Goal: Transaction & Acquisition: Purchase product/service

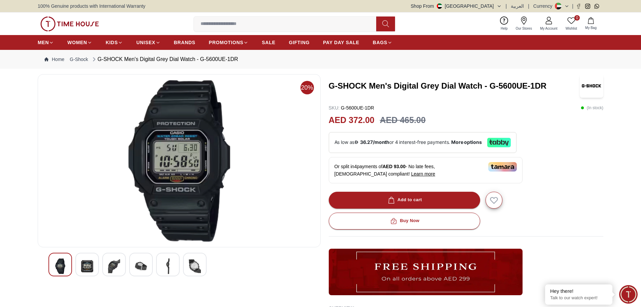
click at [90, 265] on img at bounding box center [87, 265] width 12 height 15
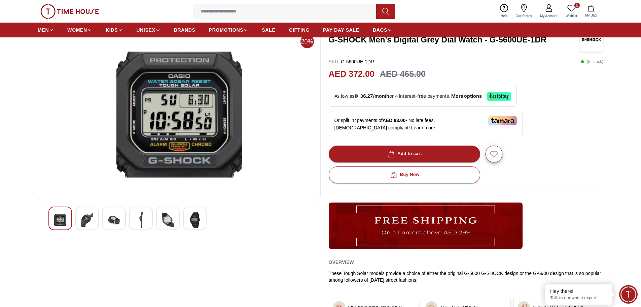
scroll to position [112, 0]
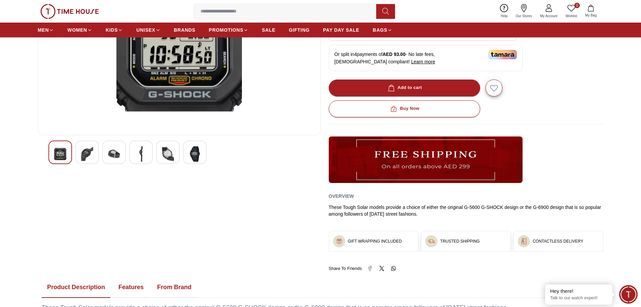
click at [88, 157] on img at bounding box center [87, 153] width 12 height 15
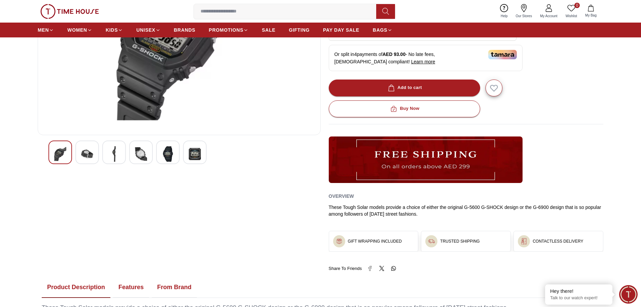
scroll to position [0, 0]
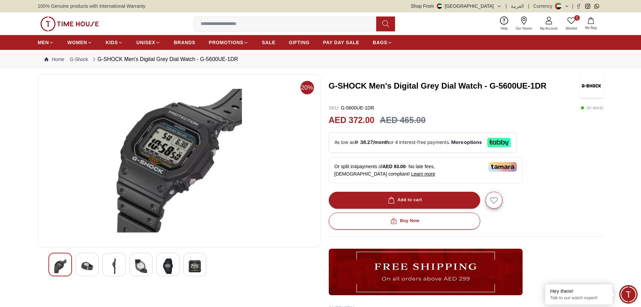
click at [95, 266] on div at bounding box center [87, 264] width 24 height 24
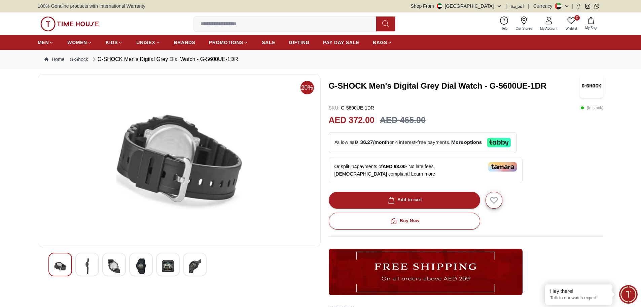
click at [112, 264] on img at bounding box center [114, 265] width 12 height 15
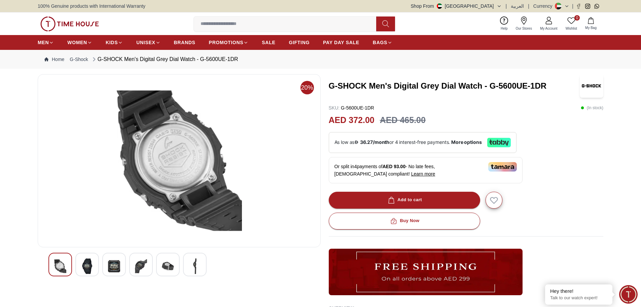
click at [174, 154] on img at bounding box center [179, 161] width 272 height 162
click at [87, 264] on img at bounding box center [87, 265] width 12 height 15
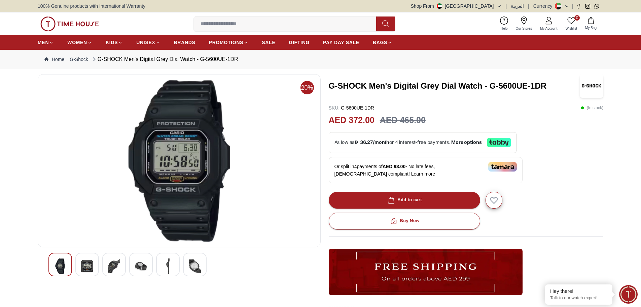
click at [189, 264] on img at bounding box center [195, 265] width 12 height 15
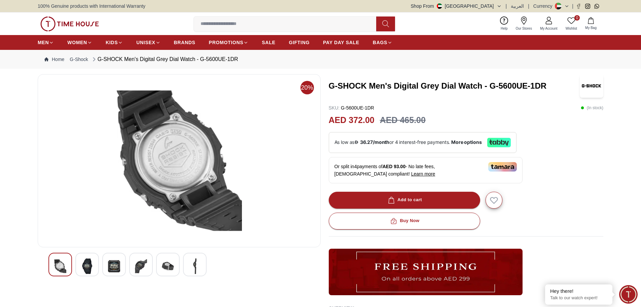
click at [196, 264] on img at bounding box center [195, 265] width 12 height 15
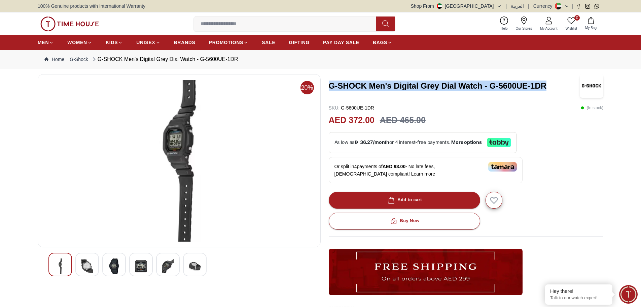
drag, startPoint x: 331, startPoint y: 85, endPoint x: 548, endPoint y: 86, distance: 217.5
click at [548, 86] on h3 "G-SHOCK Men's Digital Grey Dial Watch - G-5600UE-1DR" at bounding box center [454, 85] width 251 height 11
copy h3 "G-SHOCK Men's Digital Grey Dial Watch - G-5600UE-1DR"
click at [89, 263] on img at bounding box center [87, 265] width 12 height 15
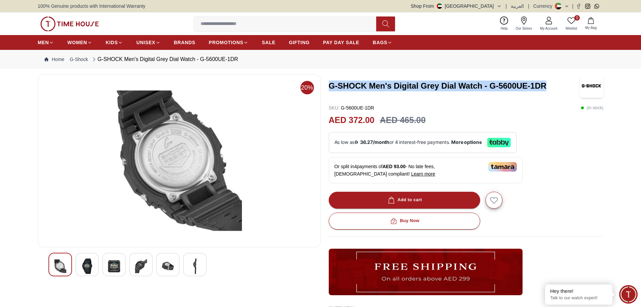
click at [184, 157] on img at bounding box center [179, 161] width 272 height 162
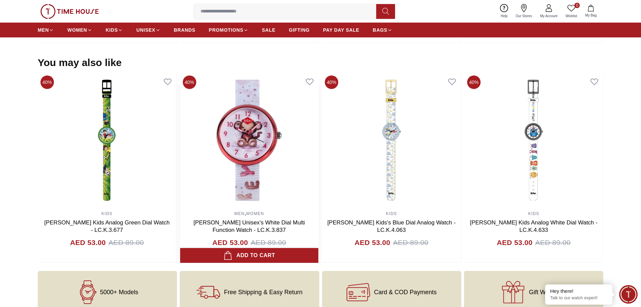
scroll to position [617, 0]
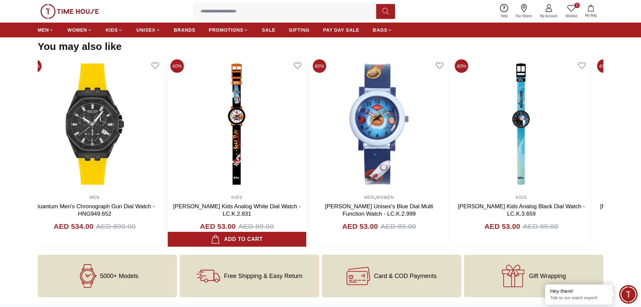
click at [255, 146] on img at bounding box center [237, 124] width 139 height 135
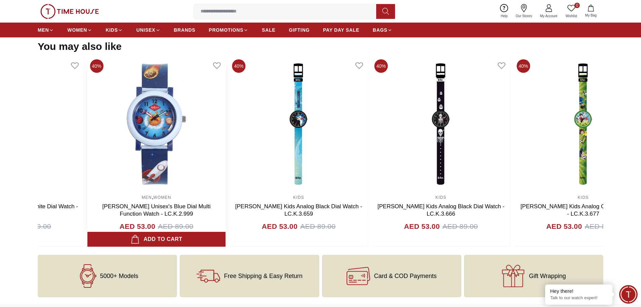
click at [183, 168] on img at bounding box center [156, 124] width 139 height 135
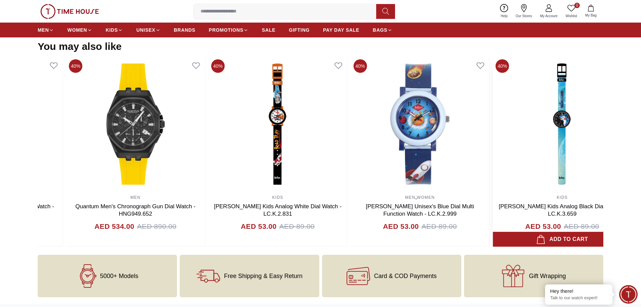
click at [519, 152] on img at bounding box center [562, 124] width 139 height 135
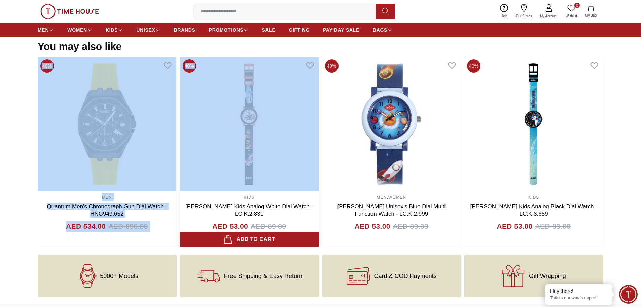
drag, startPoint x: 391, startPoint y: 150, endPoint x: 229, endPoint y: 152, distance: 162.3
click at [229, 152] on div "40% MEN Quantum Men's Chronograph Dark Blue Dial Watch - HNG1010.391 AED 531.00…" at bounding box center [321, 152] width 566 height 190
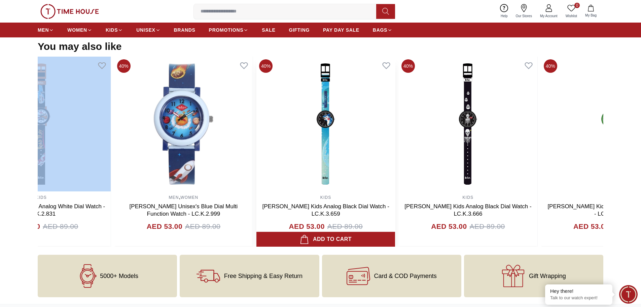
click at [257, 158] on img at bounding box center [326, 124] width 139 height 135
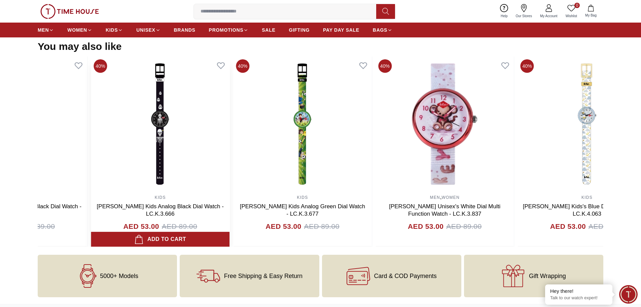
click at [185, 146] on img at bounding box center [160, 124] width 139 height 135
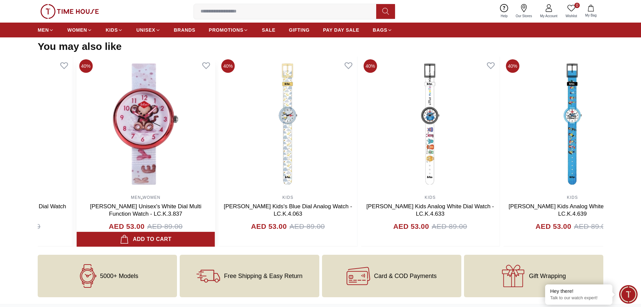
click at [198, 148] on img at bounding box center [145, 124] width 139 height 135
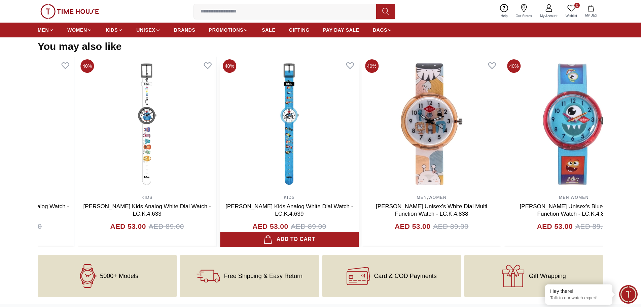
click at [256, 144] on img at bounding box center [289, 124] width 139 height 135
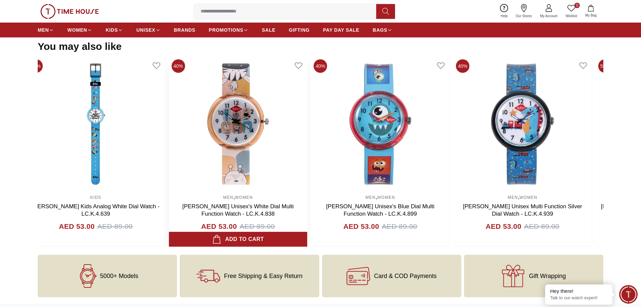
click at [296, 143] on img at bounding box center [238, 124] width 139 height 135
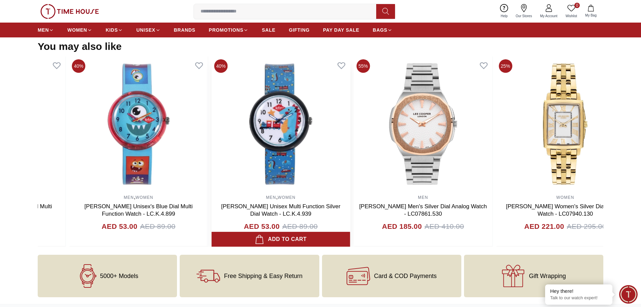
click at [212, 146] on img at bounding box center [281, 124] width 139 height 135
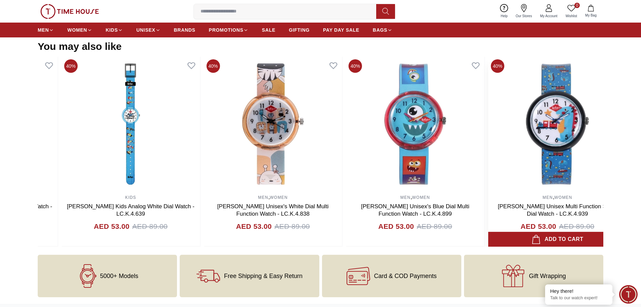
click at [544, 150] on img at bounding box center [557, 124] width 139 height 135
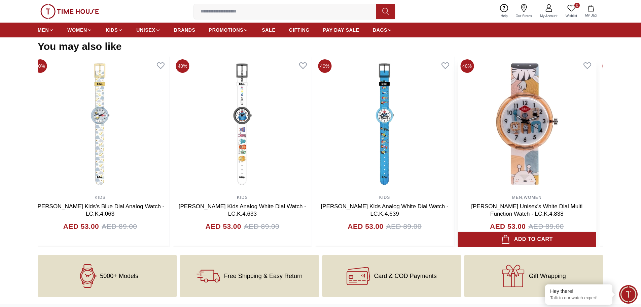
click at [563, 134] on img at bounding box center [527, 124] width 139 height 135
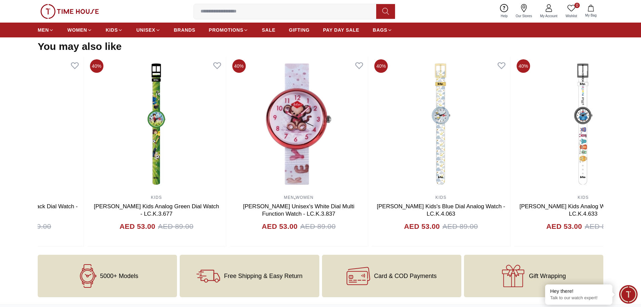
click at [569, 134] on div "40% MEN Quantum Men's Chronograph Dark Blue Dial Watch - HNG1010.391 AED 531.00…" at bounding box center [321, 152] width 566 height 190
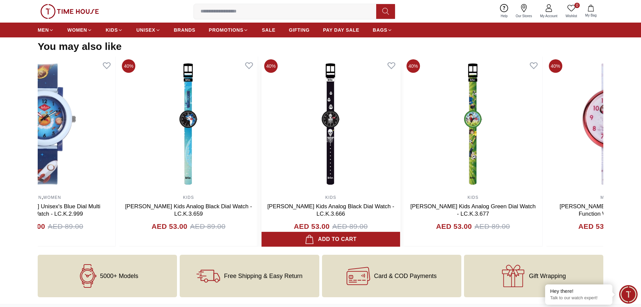
click at [362, 143] on img at bounding box center [331, 124] width 139 height 135
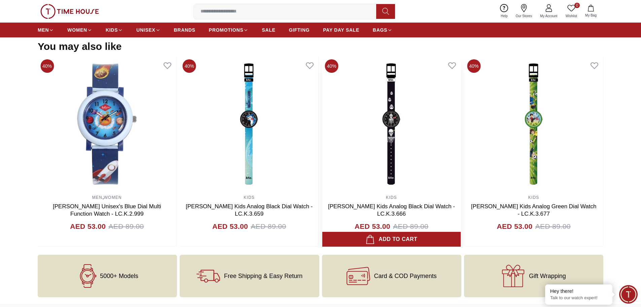
click at [351, 117] on img at bounding box center [392, 124] width 139 height 135
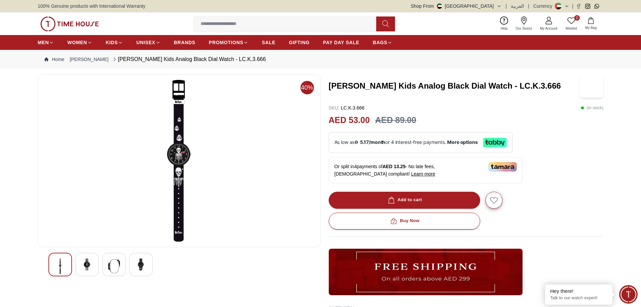
click at [85, 263] on img at bounding box center [87, 264] width 12 height 12
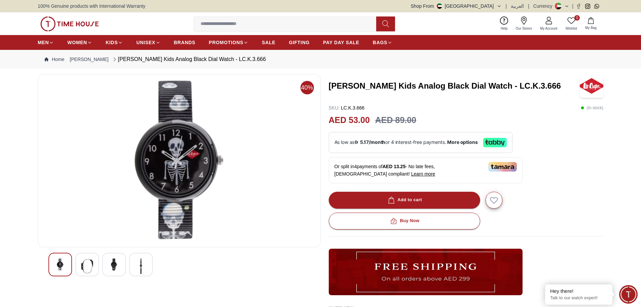
click at [114, 264] on img at bounding box center [114, 264] width 12 height 12
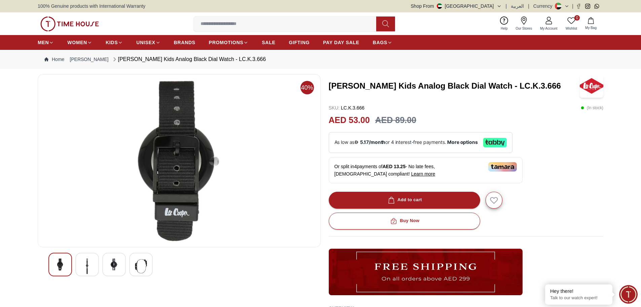
click at [140, 265] on img at bounding box center [141, 265] width 12 height 15
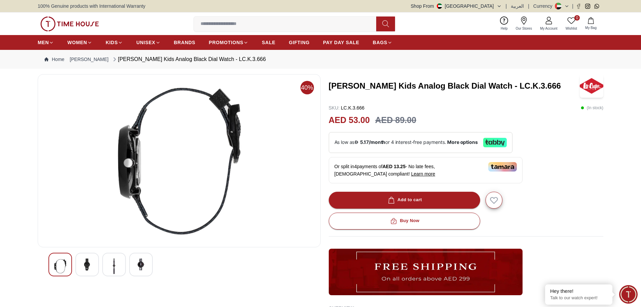
click at [116, 265] on img at bounding box center [114, 265] width 12 height 15
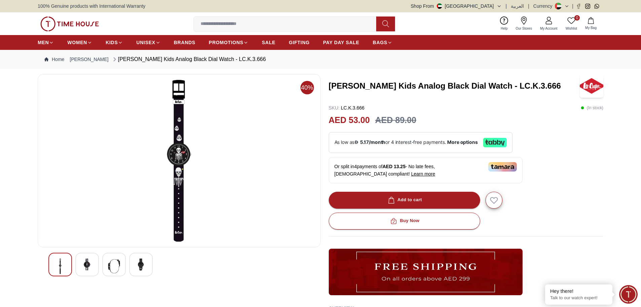
click at [84, 264] on img at bounding box center [87, 264] width 12 height 12
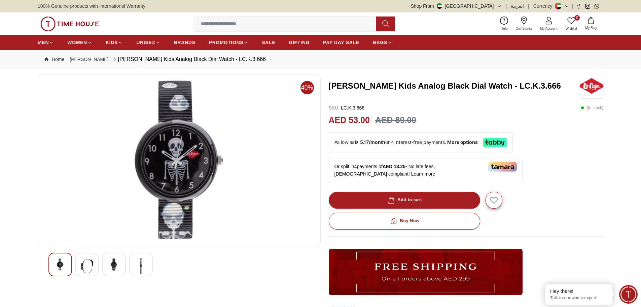
click at [59, 264] on img at bounding box center [60, 264] width 12 height 12
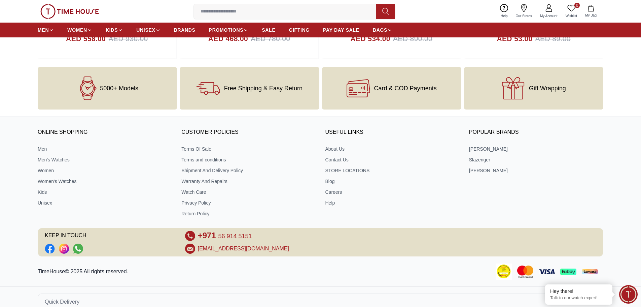
scroll to position [814, 0]
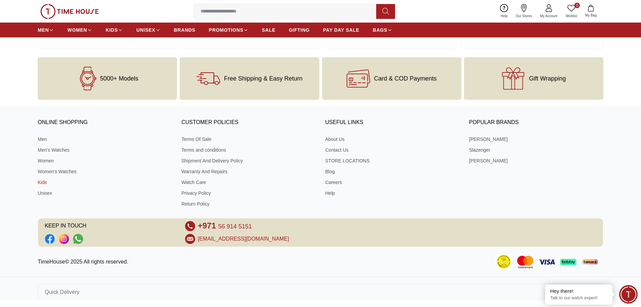
click at [41, 181] on link "Kids" at bounding box center [105, 182] width 134 height 7
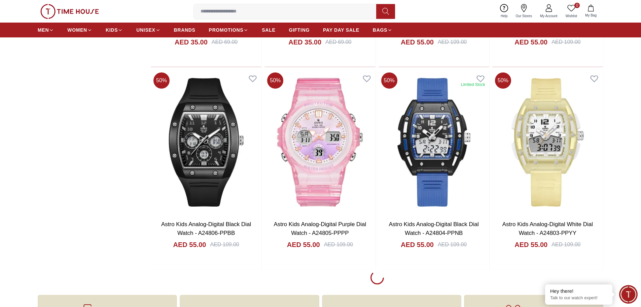
scroll to position [898, 0]
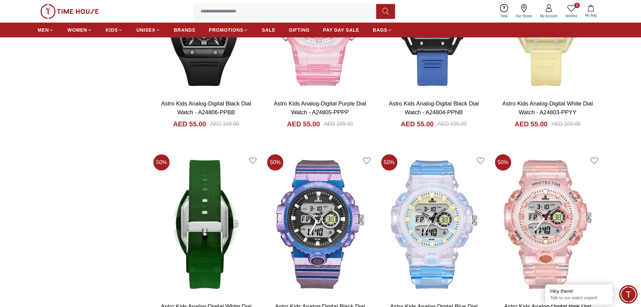
scroll to position [1066, 0]
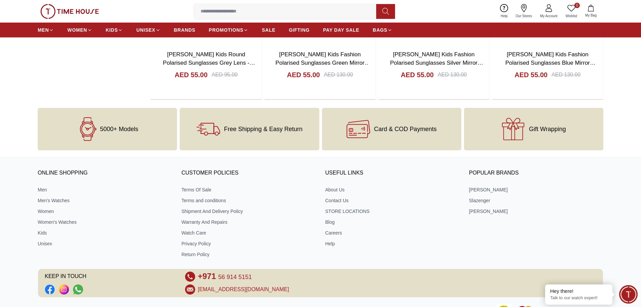
scroll to position [2275, 0]
